Goal: Information Seeking & Learning: Find specific page/section

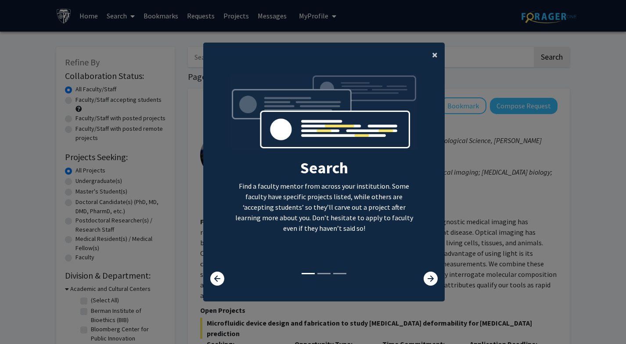
click at [435, 56] on span "×" at bounding box center [435, 55] width 6 height 14
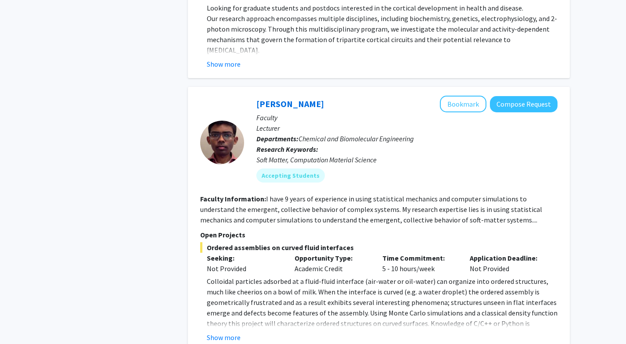
scroll to position [2771, 0]
click at [223, 120] on div at bounding box center [222, 142] width 44 height 44
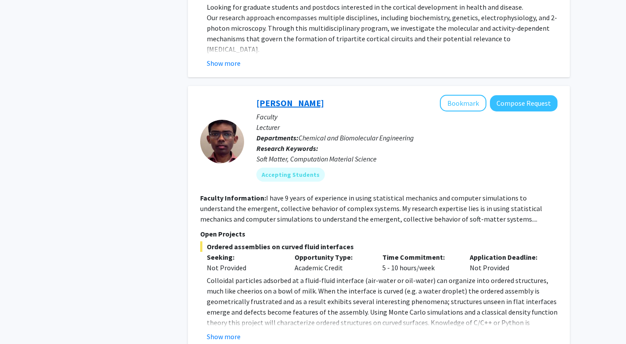
click at [264, 97] on link "[PERSON_NAME]" at bounding box center [290, 102] width 68 height 11
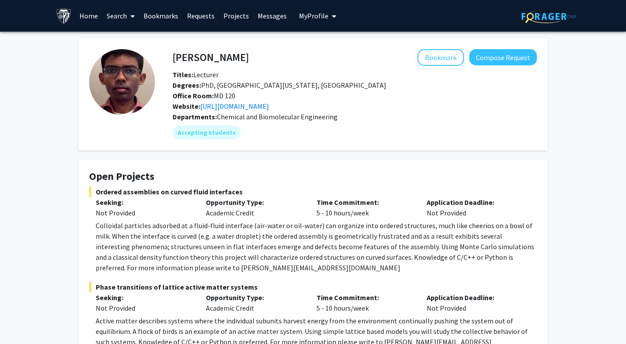
click at [117, 78] on img at bounding box center [122, 82] width 66 height 66
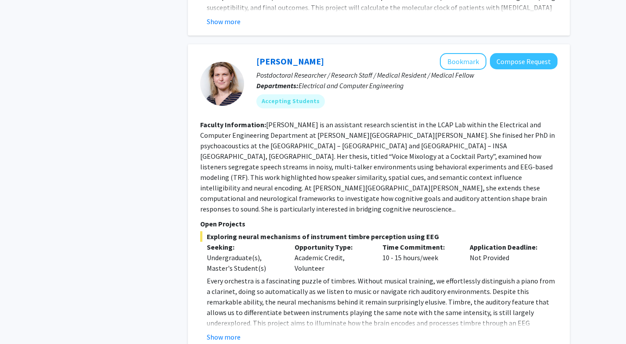
scroll to position [4344, 0]
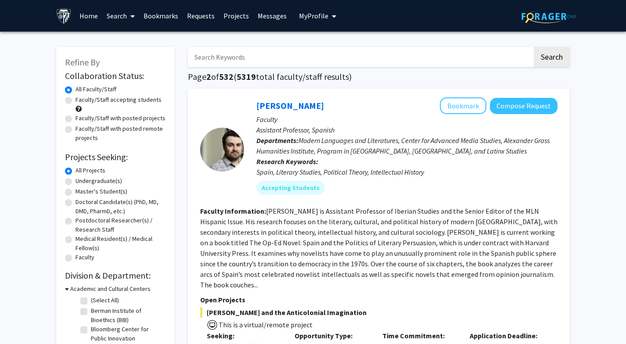
click at [90, 14] on link "Home" at bounding box center [88, 15] width 27 height 31
